Goal: Go to known website: Access a specific website the user already knows

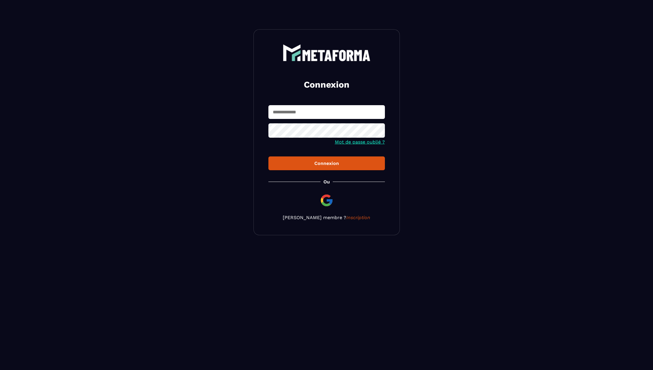
click at [329, 198] on img at bounding box center [327, 200] width 14 height 14
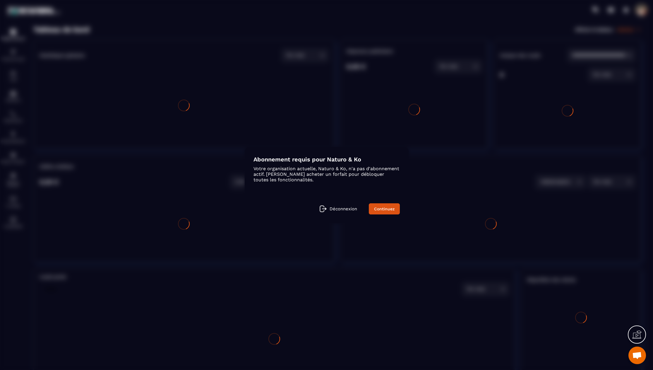
click at [349, 213] on div "Déconnexion Continuez" at bounding box center [327, 208] width 146 height 11
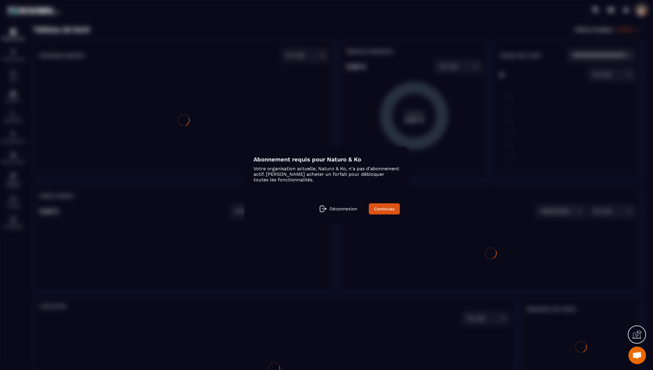
click at [348, 213] on div "Déconnexion Continuez" at bounding box center [327, 208] width 146 height 11
click at [348, 211] on p "Déconnexion" at bounding box center [344, 208] width 28 height 5
